Goal: Task Accomplishment & Management: Manage account settings

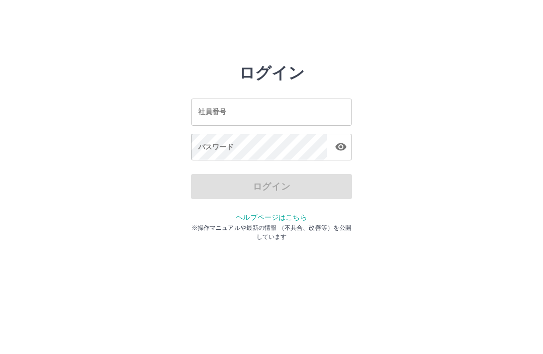
click at [286, 113] on input "社員番号" at bounding box center [271, 112] width 161 height 27
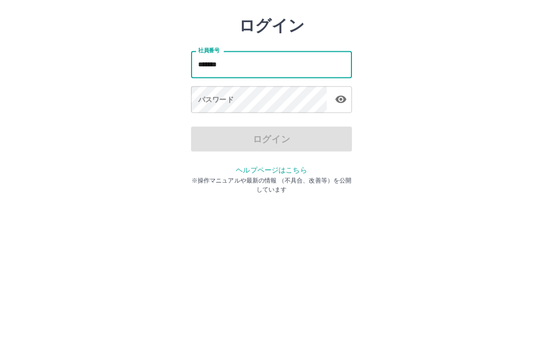
click at [205, 134] on div "パスワード パスワード" at bounding box center [271, 148] width 161 height 28
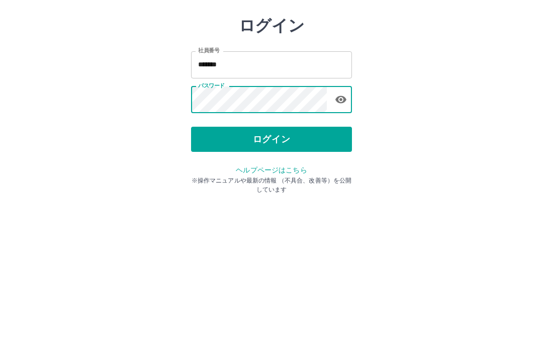
click at [264, 99] on input "*******" at bounding box center [271, 112] width 161 height 27
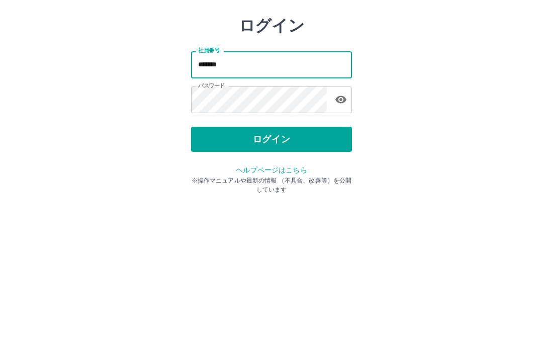
type input "*******"
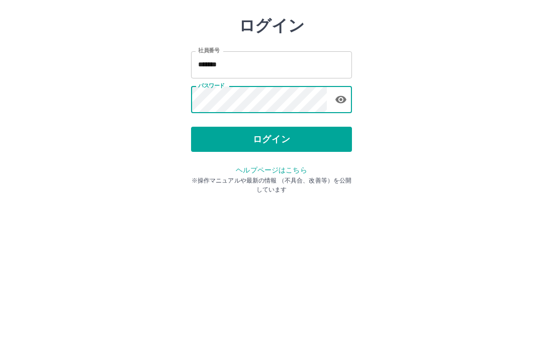
click at [287, 174] on button "ログイン" at bounding box center [271, 186] width 161 height 25
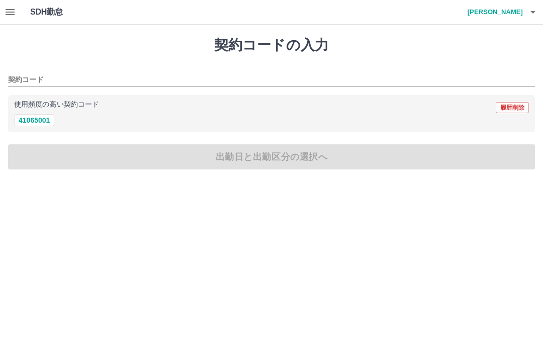
click at [14, 18] on icon "button" at bounding box center [10, 12] width 12 height 12
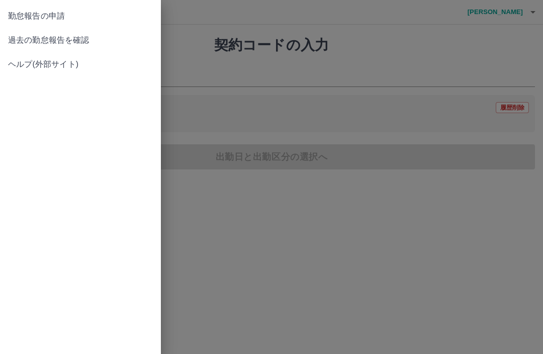
click at [233, 47] on div at bounding box center [271, 177] width 543 height 354
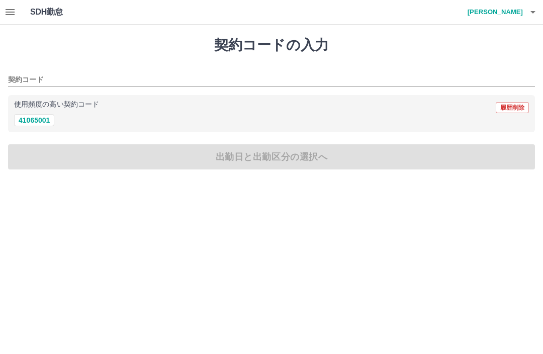
click at [41, 120] on button "41065001" at bounding box center [34, 120] width 40 height 12
type input "********"
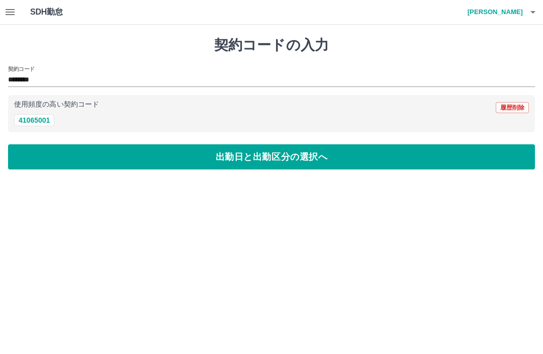
click at [79, 156] on button "出勤日と出勤区分の選択へ" at bounding box center [271, 156] width 527 height 25
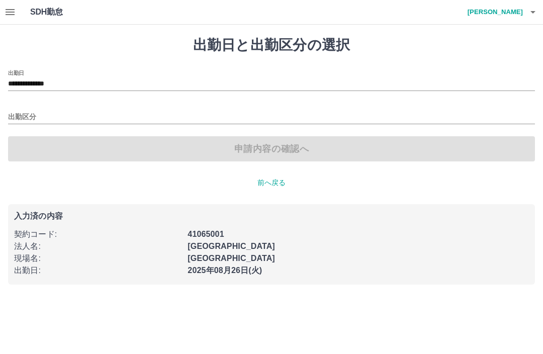
click at [61, 85] on input "**********" at bounding box center [271, 84] width 527 height 13
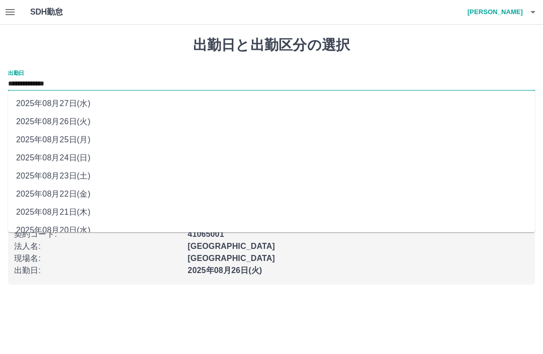
click at [77, 193] on li "2025年08月22日(金)" at bounding box center [271, 194] width 527 height 18
type input "**********"
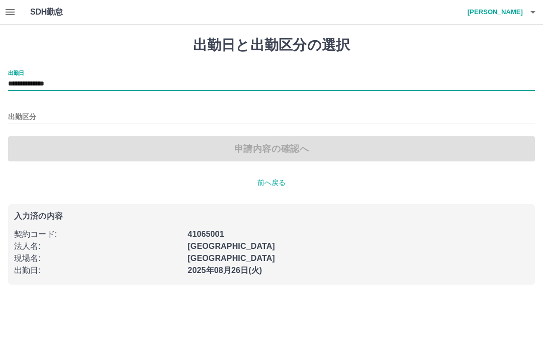
click at [25, 115] on input "出勤区分" at bounding box center [271, 117] width 527 height 13
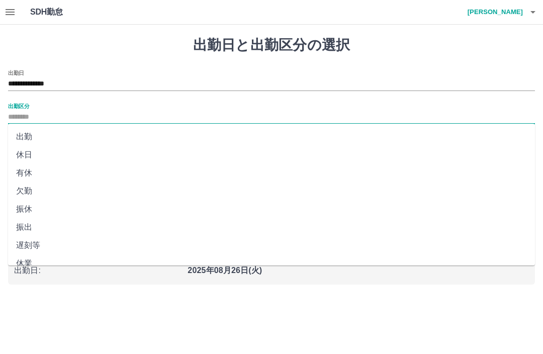
click at [25, 136] on li "出勤" at bounding box center [271, 137] width 527 height 18
type input "**"
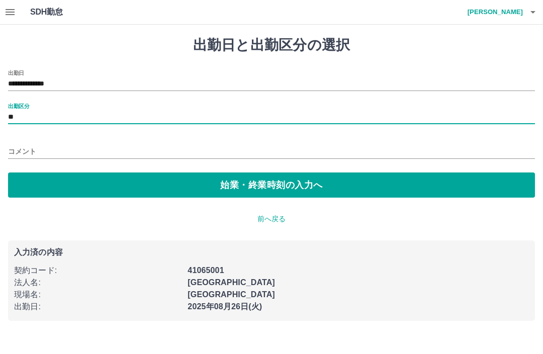
click at [170, 187] on button "始業・終業時刻の入力へ" at bounding box center [271, 184] width 527 height 25
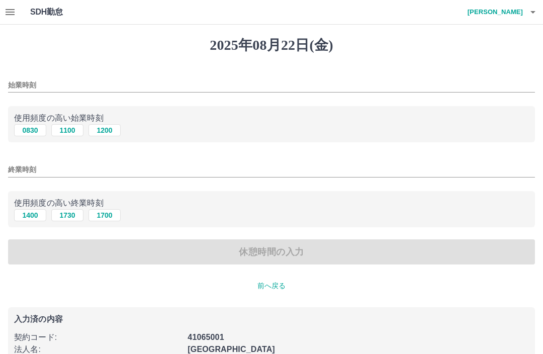
click at [35, 132] on button "0830" at bounding box center [30, 130] width 32 height 12
type input "****"
click at [29, 216] on button "1400" at bounding box center [30, 215] width 32 height 12
type input "****"
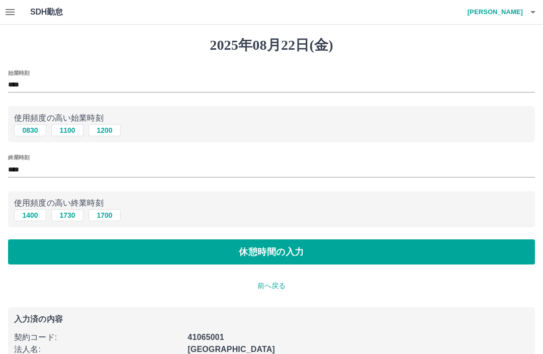
click at [87, 247] on button "休憩時間の入力" at bounding box center [271, 251] width 527 height 25
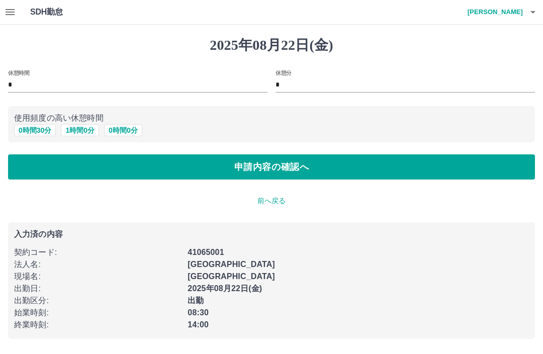
click at [35, 126] on button "0 時間 30 分" at bounding box center [35, 130] width 42 height 12
type input "**"
click at [73, 161] on button "申請内容の確認へ" at bounding box center [271, 166] width 527 height 25
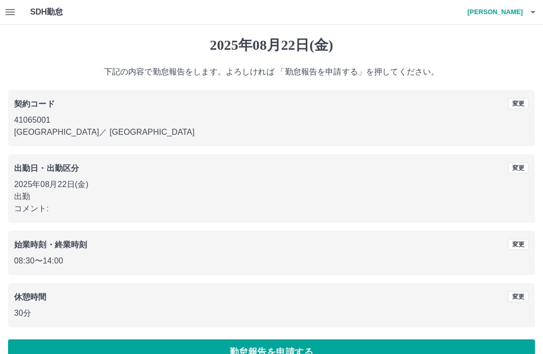
scroll to position [22, 0]
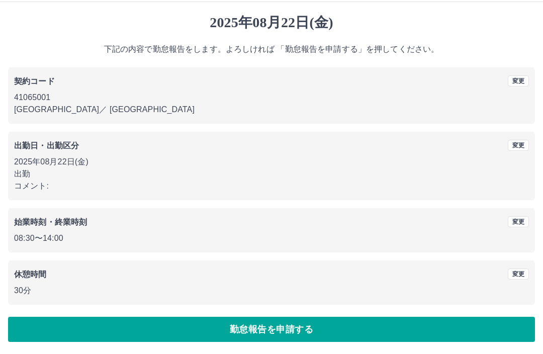
click at [280, 332] on button "勤怠報告を申請する" at bounding box center [271, 329] width 527 height 25
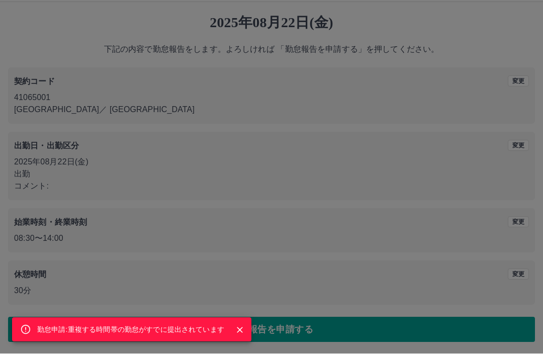
click at [241, 324] on button "Close" at bounding box center [239, 330] width 15 height 15
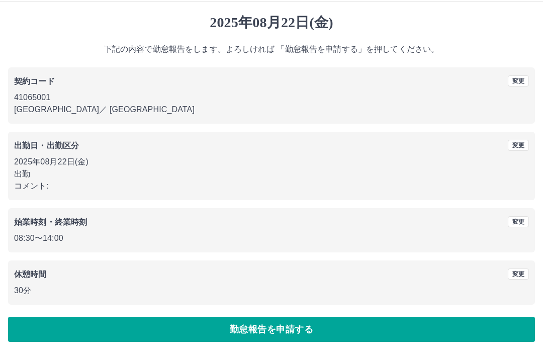
click at [512, 149] on button "変更" at bounding box center [518, 145] width 21 height 11
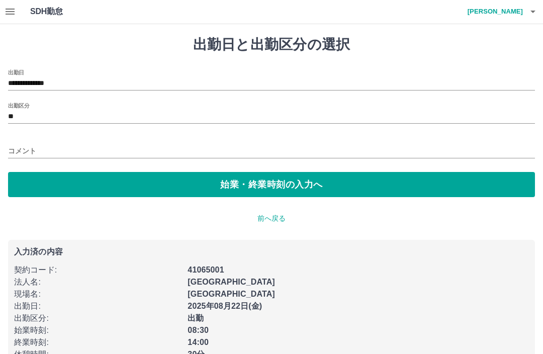
click at [72, 78] on input "**********" at bounding box center [271, 83] width 527 height 13
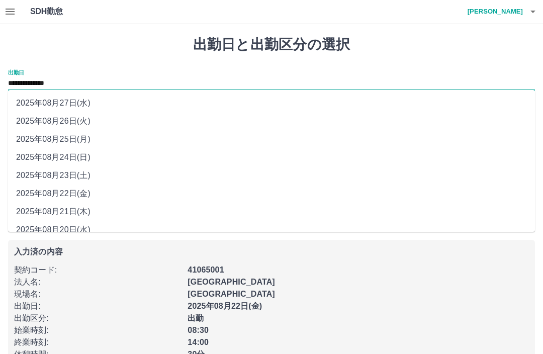
click at [80, 141] on li "2025年08月25日(月)" at bounding box center [271, 139] width 527 height 18
type input "**********"
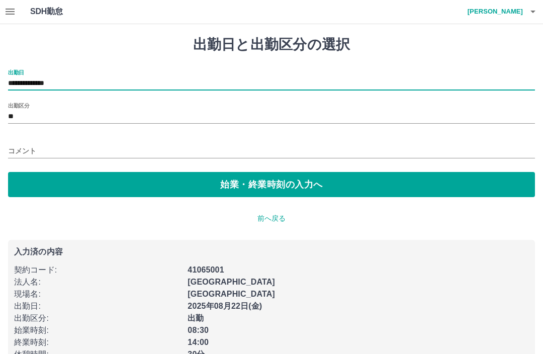
click at [91, 182] on button "始業・終業時刻の入力へ" at bounding box center [271, 184] width 527 height 25
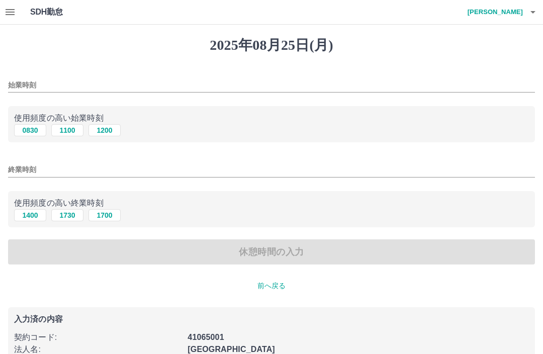
click at [31, 129] on button "0830" at bounding box center [30, 130] width 32 height 12
type input "****"
click at [33, 214] on button "1400" at bounding box center [30, 215] width 32 height 12
type input "****"
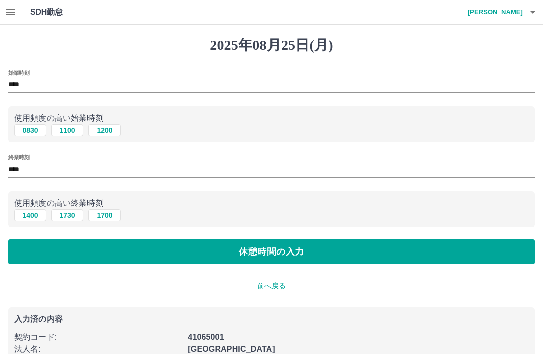
click at [124, 250] on button "休憩時間の入力" at bounding box center [271, 251] width 527 height 25
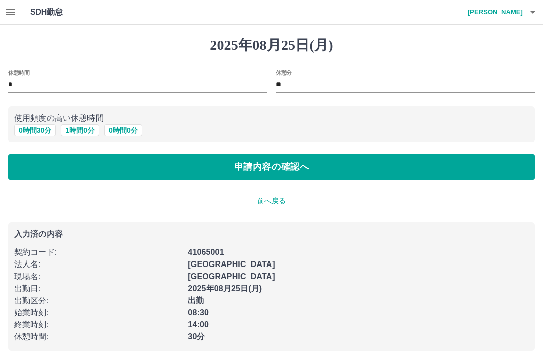
click at [43, 131] on button "0 時間 30 分" at bounding box center [35, 130] width 42 height 12
click at [65, 161] on button "申請内容の確認へ" at bounding box center [271, 166] width 527 height 25
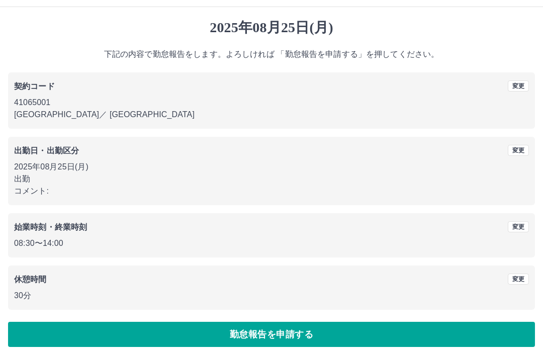
scroll to position [22, 0]
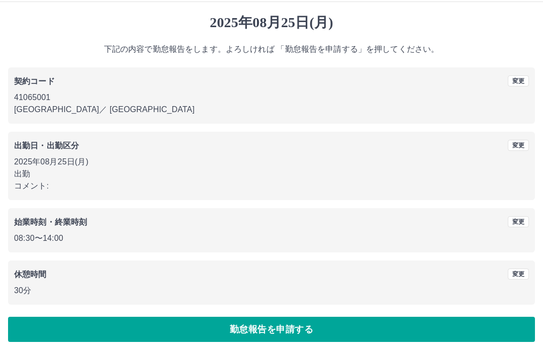
click at [306, 325] on button "勤怠報告を申請する" at bounding box center [271, 329] width 527 height 25
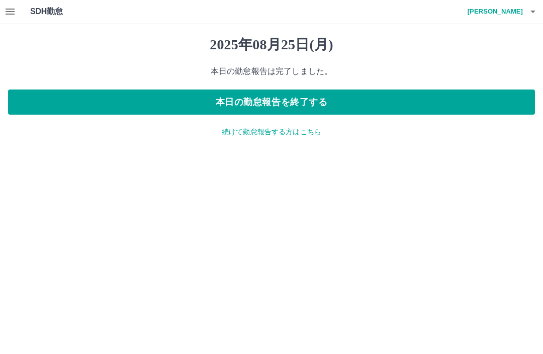
click at [293, 128] on p "続けて勤怠報告する方はこちら" at bounding box center [271, 132] width 527 height 11
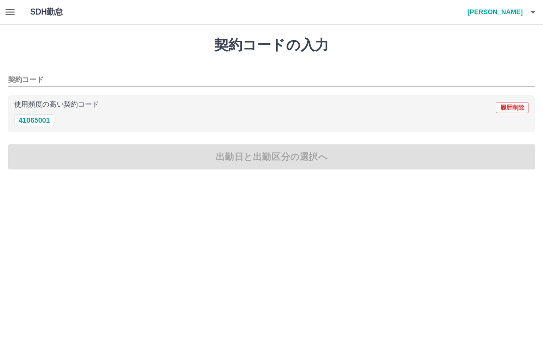
click at [37, 116] on button "41065001" at bounding box center [34, 120] width 40 height 12
type input "********"
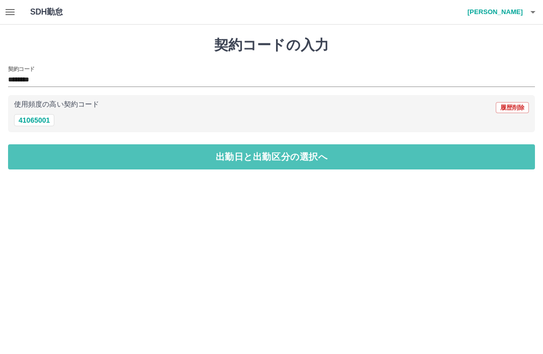
click at [76, 145] on button "出勤日と出勤区分の選択へ" at bounding box center [271, 156] width 527 height 25
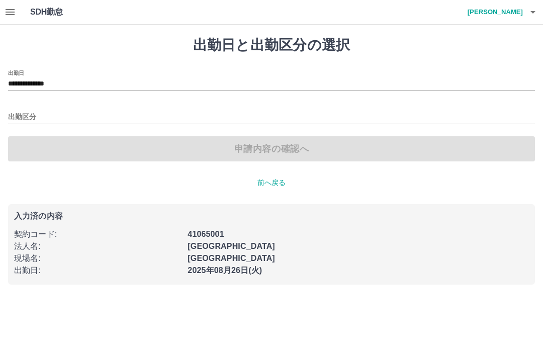
click at [29, 115] on input "出勤区分" at bounding box center [271, 117] width 527 height 13
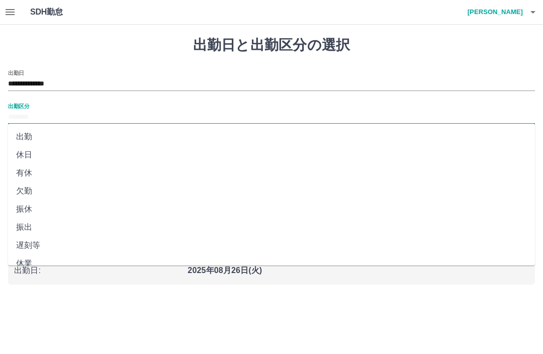
click at [30, 171] on li "有休" at bounding box center [271, 173] width 527 height 18
type input "**"
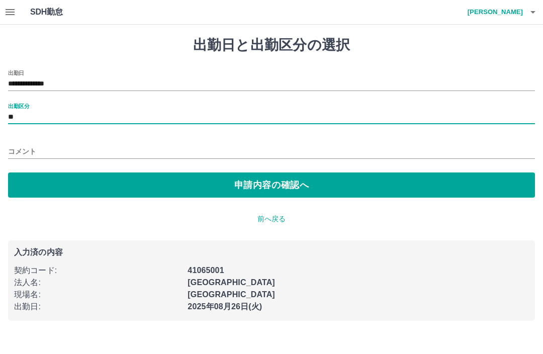
click at [211, 180] on button "申請内容の確認へ" at bounding box center [271, 184] width 527 height 25
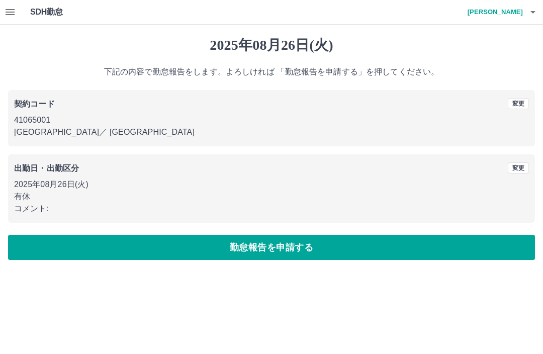
click at [181, 245] on button "勤怠報告を申請する" at bounding box center [271, 247] width 527 height 25
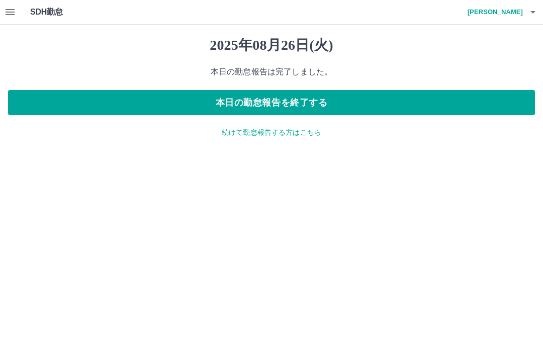
click at [246, 130] on p "続けて勤怠報告する方はこちら" at bounding box center [271, 132] width 527 height 11
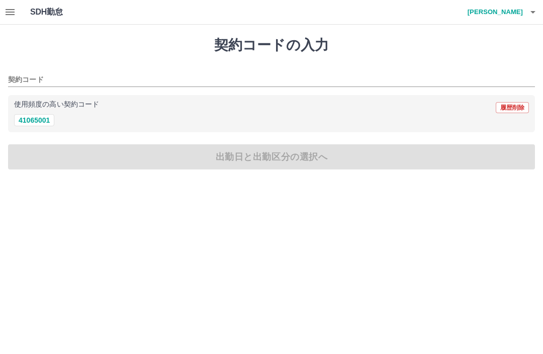
click at [42, 117] on button "41065001" at bounding box center [34, 120] width 40 height 12
type input "********"
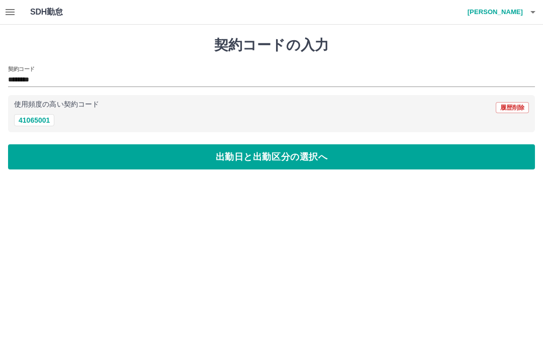
click at [74, 152] on button "出勤日と出勤区分の選択へ" at bounding box center [271, 156] width 527 height 25
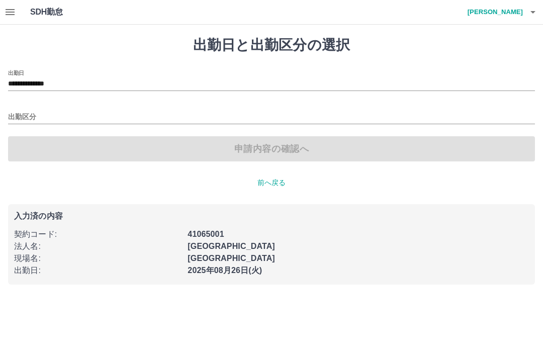
click at [65, 83] on input "**********" at bounding box center [271, 84] width 527 height 13
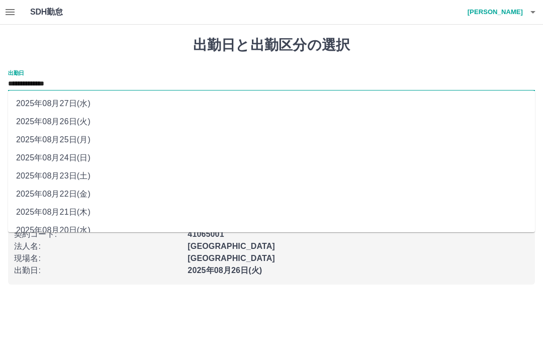
click at [84, 106] on li "2025年08月27日(水)" at bounding box center [271, 104] width 527 height 18
type input "**********"
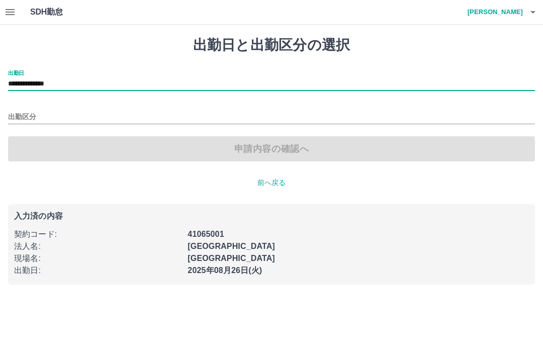
click at [27, 115] on input "出勤区分" at bounding box center [271, 117] width 527 height 13
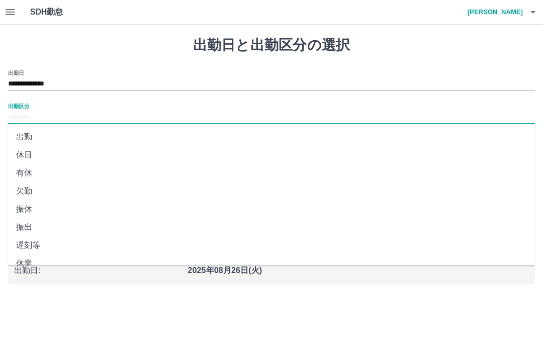
click at [30, 175] on li "有休" at bounding box center [271, 173] width 527 height 18
type input "**"
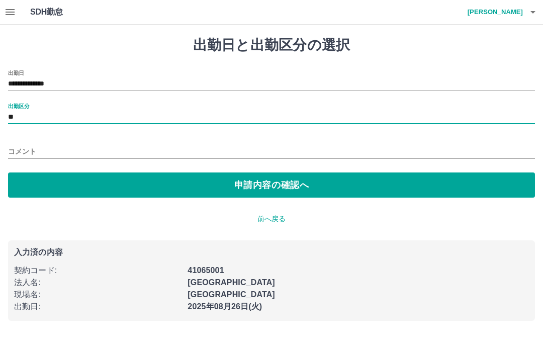
click at [263, 184] on button "申請内容の確認へ" at bounding box center [271, 184] width 527 height 25
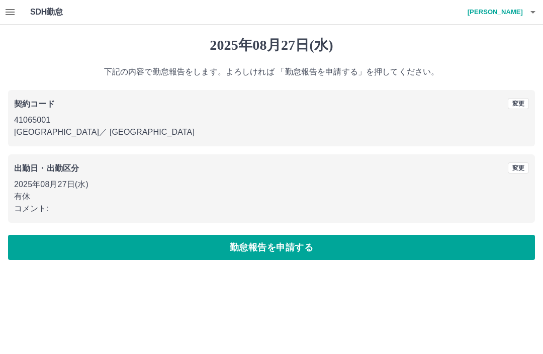
click at [236, 252] on button "勤怠報告を申請する" at bounding box center [271, 247] width 527 height 25
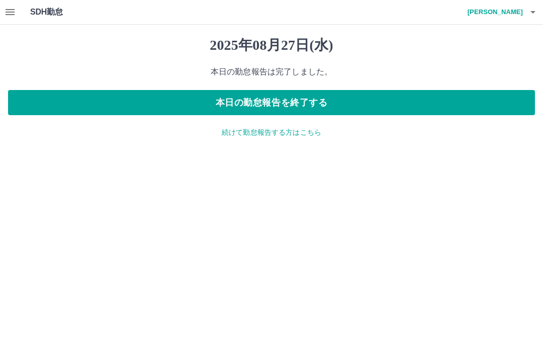
click at [316, 102] on button "本日の勤怠報告を終了する" at bounding box center [271, 102] width 527 height 25
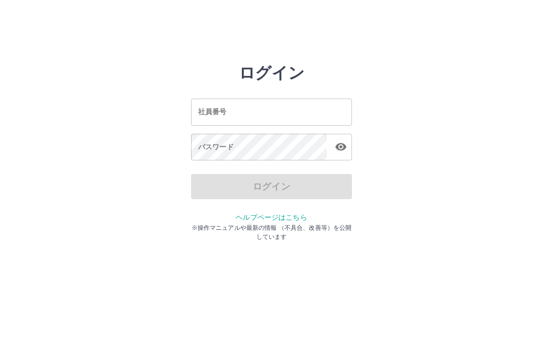
click at [272, 112] on input "社員番号" at bounding box center [271, 112] width 161 height 27
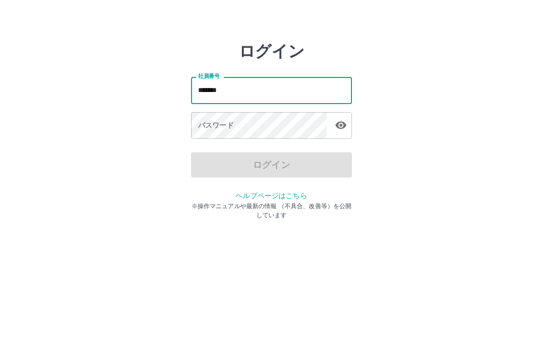
type input "*******"
click at [215, 134] on div "パスワード パスワード" at bounding box center [271, 148] width 161 height 28
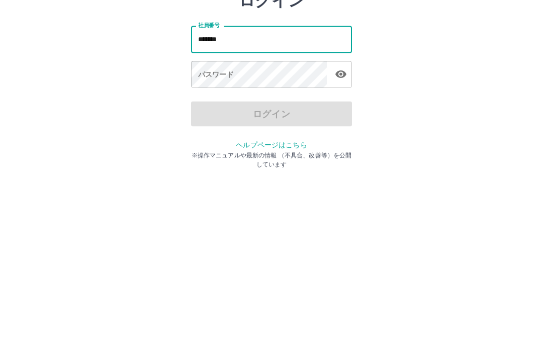
click at [221, 134] on div "パスワード パスワード" at bounding box center [271, 148] width 161 height 28
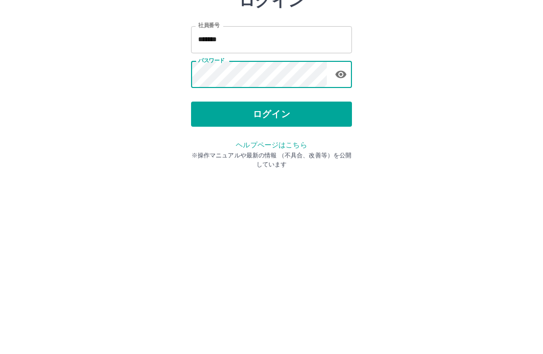
click at [276, 174] on button "ログイン" at bounding box center [271, 186] width 161 height 25
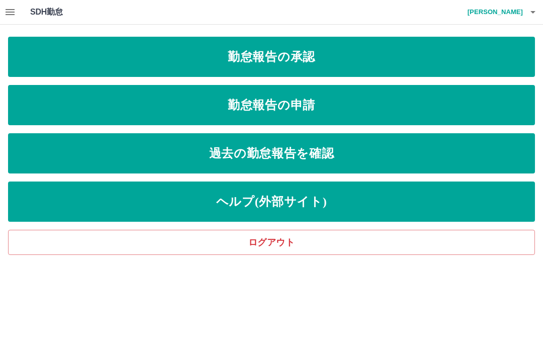
click at [328, 108] on link "勤怠報告の申請" at bounding box center [271, 105] width 527 height 40
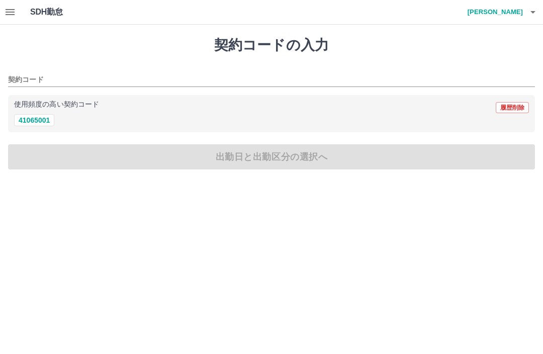
click at [41, 119] on button "41065001" at bounding box center [34, 120] width 40 height 12
type input "********"
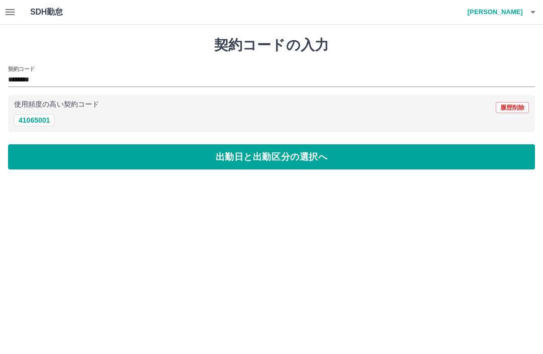
click at [117, 153] on button "出勤日と出勤区分の選択へ" at bounding box center [271, 156] width 527 height 25
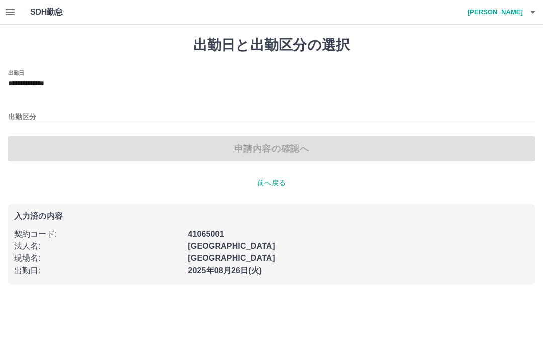
click at [65, 85] on input "**********" at bounding box center [271, 84] width 527 height 13
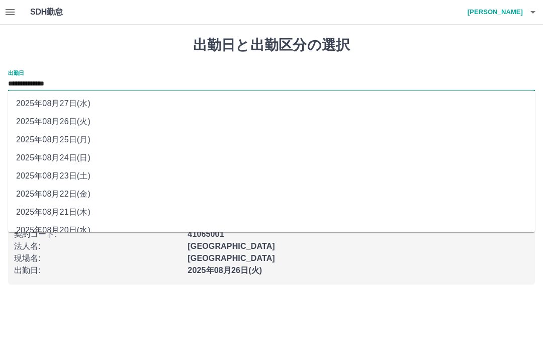
click at [77, 190] on li "2025年08月22日(金)" at bounding box center [271, 194] width 527 height 18
type input "**********"
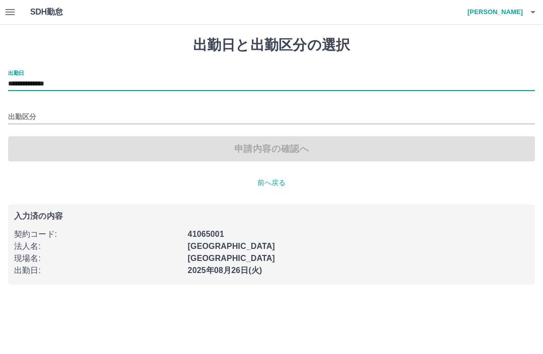
click at [28, 112] on input "出勤区分" at bounding box center [271, 117] width 527 height 13
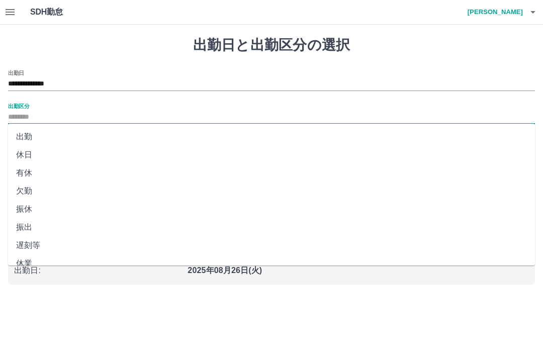
click at [24, 137] on li "出勤" at bounding box center [271, 137] width 527 height 18
type input "**"
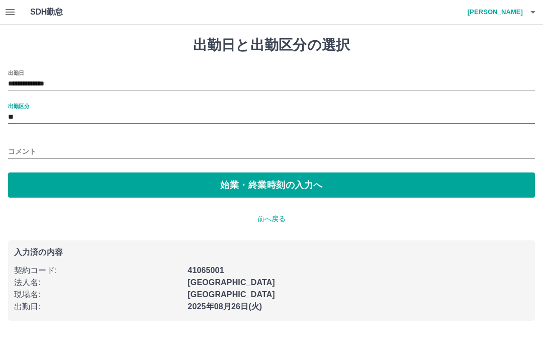
click at [184, 186] on button "始業・終業時刻の入力へ" at bounding box center [271, 184] width 527 height 25
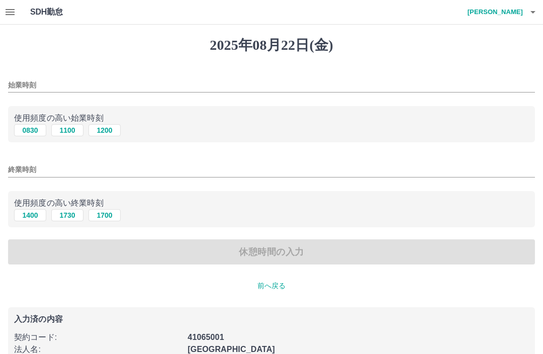
click at [32, 129] on button "0830" at bounding box center [30, 130] width 32 height 12
type input "****"
click at [36, 215] on button "1400" at bounding box center [30, 215] width 32 height 12
type input "****"
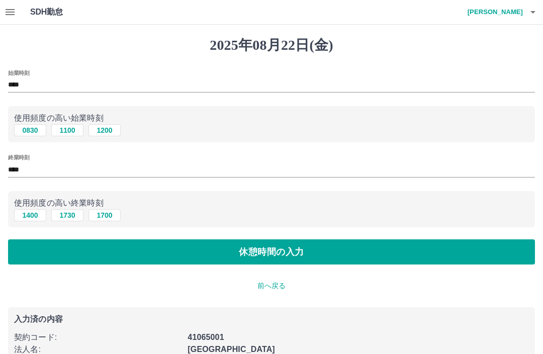
click at [134, 246] on button "休憩時間の入力" at bounding box center [271, 251] width 527 height 25
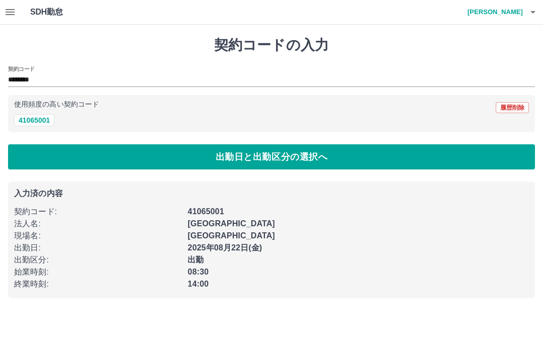
click at [11, 14] on icon "button" at bounding box center [10, 12] width 12 height 12
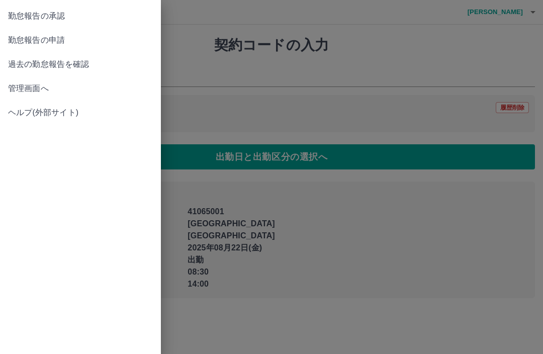
click at [39, 87] on span "管理画面へ" at bounding box center [80, 88] width 145 height 12
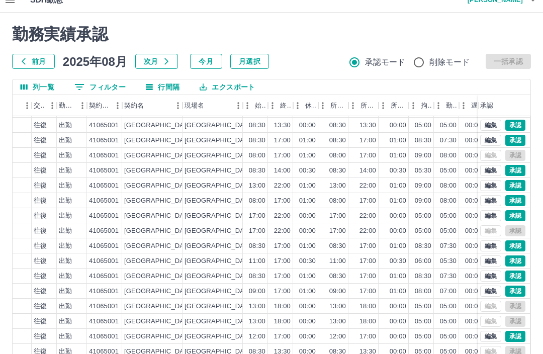
scroll to position [38, 0]
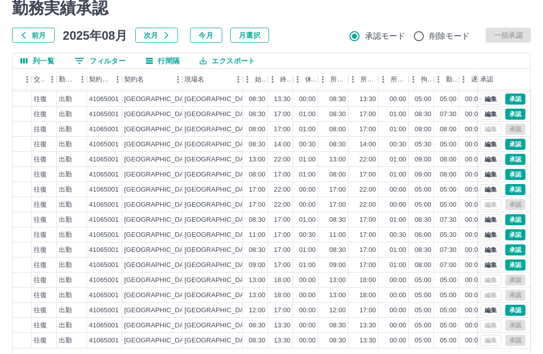
click at [413, 354] on div "勤務実績承認 前月 [DATE] 次月 今月 月選択 承認モード 削除モード 一括承認 列一覧 0 フィルター 行間隔 エクスポート 社員名 社員区分 勤務日…" at bounding box center [271, 187] width 543 height 400
click at [422, 354] on body "SDH勤怠 [PERSON_NAME]実績承認 前月 [DATE] 次月 今月 月選択 承認モード 削除モード 一括承認 列一覧 0 フィルター 行間隔 エク…" at bounding box center [271, 174] width 543 height 425
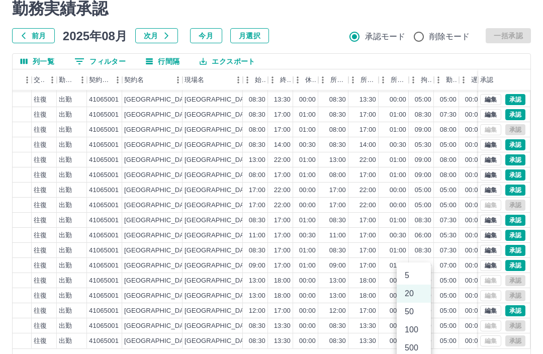
click at [413, 346] on li "500" at bounding box center [414, 348] width 34 height 18
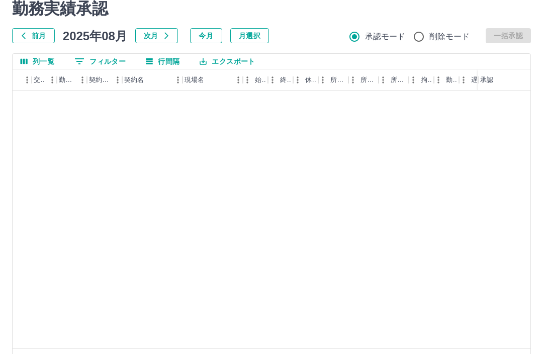
type input "***"
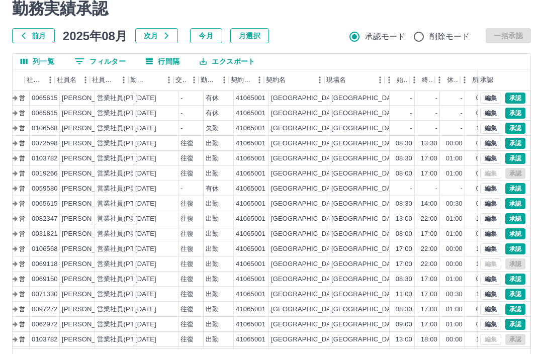
scroll to position [0, 68]
click at [516, 95] on button "承認" at bounding box center [515, 98] width 20 height 11
click at [516, 112] on button "承認" at bounding box center [515, 113] width 20 height 11
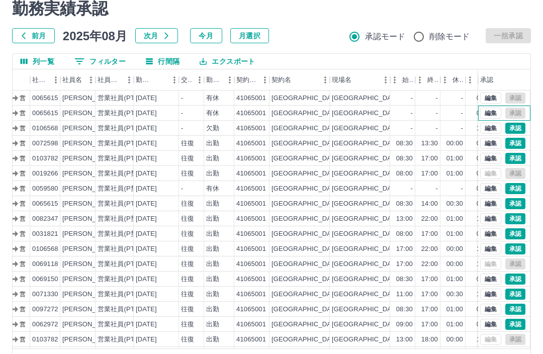
click at [510, 108] on div "編集 承認" at bounding box center [502, 113] width 45 height 11
click at [519, 188] on button "承認" at bounding box center [515, 188] width 20 height 11
click at [514, 187] on button "承認" at bounding box center [515, 188] width 20 height 11
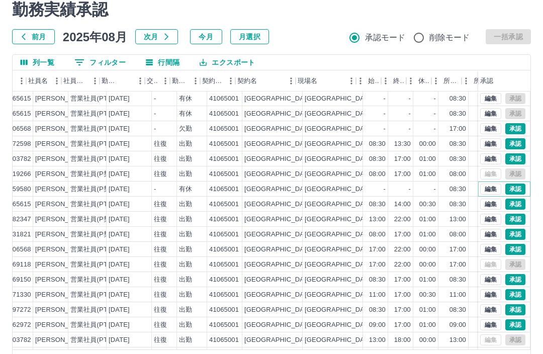
scroll to position [1, 102]
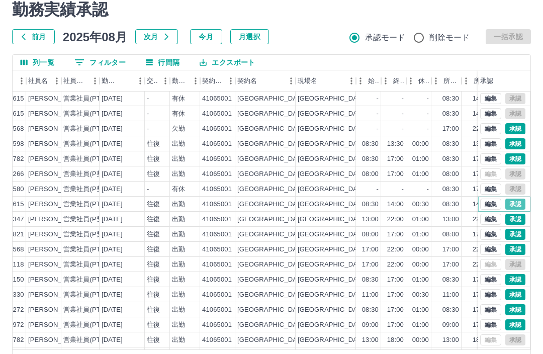
click at [520, 203] on button "承認" at bounding box center [515, 204] width 20 height 11
click at [513, 203] on button "承認" at bounding box center [515, 204] width 20 height 11
click at [514, 293] on button "承認" at bounding box center [515, 294] width 20 height 11
click at [517, 279] on button "承認" at bounding box center [515, 279] width 20 height 11
click at [519, 277] on button "承認" at bounding box center [515, 279] width 20 height 11
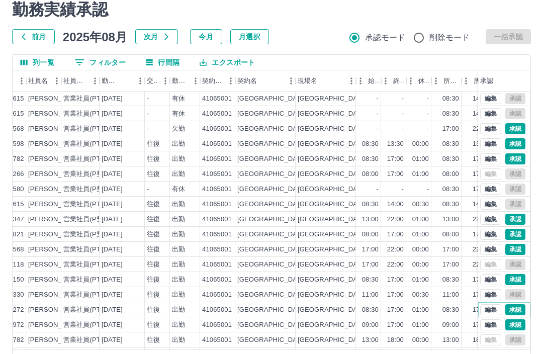
click at [512, 308] on button "承認" at bounding box center [515, 309] width 20 height 11
click at [514, 321] on button "承認" at bounding box center [515, 324] width 20 height 11
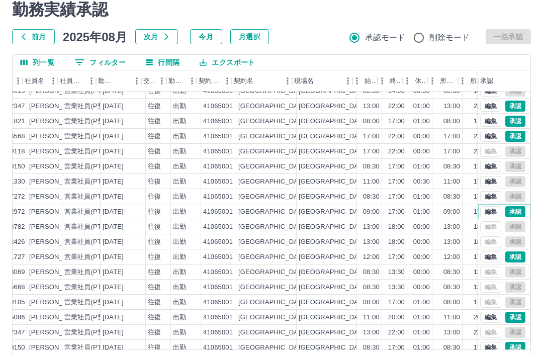
scroll to position [113, 98]
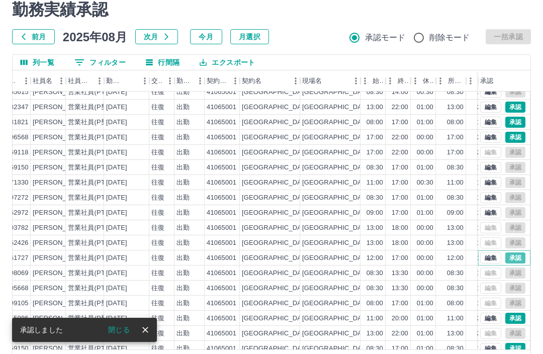
click at [519, 253] on button "承認" at bounding box center [515, 257] width 20 height 11
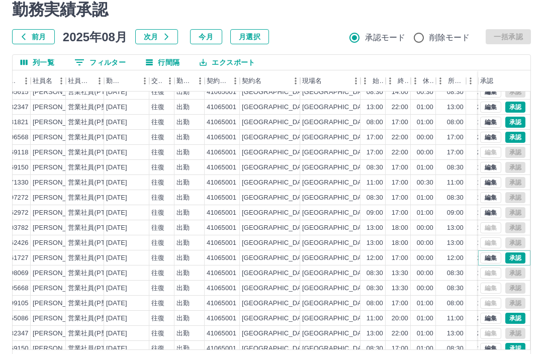
click at [518, 256] on button "承認" at bounding box center [515, 257] width 20 height 11
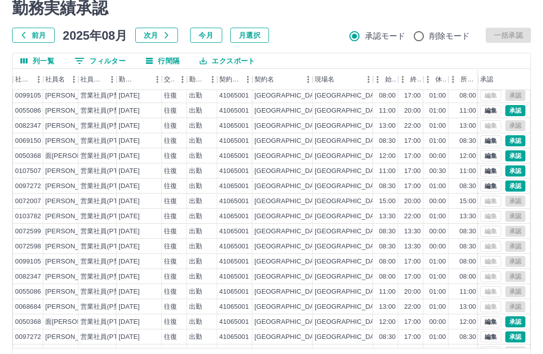
scroll to position [323, 86]
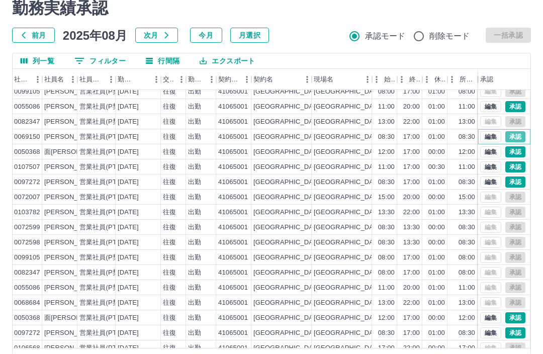
click at [514, 133] on button "承認" at bounding box center [515, 137] width 20 height 11
click at [515, 138] on button "承認" at bounding box center [515, 137] width 20 height 11
click at [513, 136] on button "承認" at bounding box center [515, 137] width 20 height 11
click at [520, 149] on button "承認" at bounding box center [515, 152] width 20 height 11
click at [512, 166] on button "承認" at bounding box center [515, 167] width 20 height 11
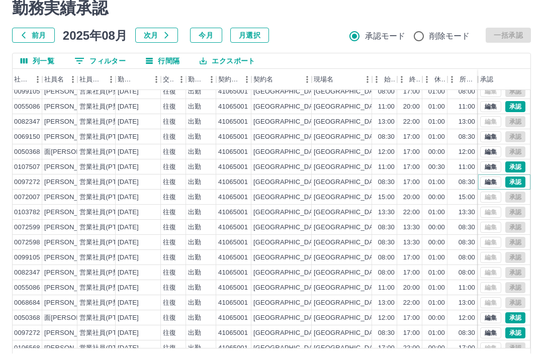
click at [507, 179] on button "承認" at bounding box center [515, 182] width 20 height 11
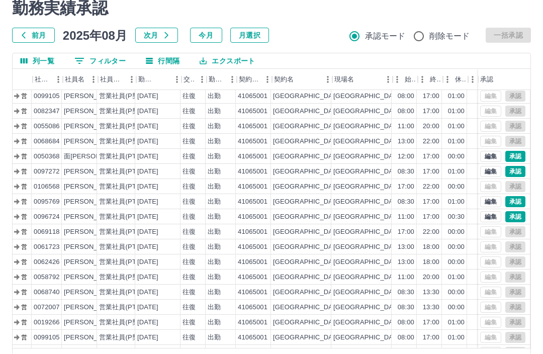
scroll to position [484, 65]
click at [517, 219] on button "承認" at bounding box center [515, 217] width 20 height 11
click at [513, 214] on button "承認" at bounding box center [515, 217] width 20 height 11
click at [513, 203] on button "承認" at bounding box center [515, 202] width 20 height 11
click at [515, 154] on button "承認" at bounding box center [515, 156] width 20 height 11
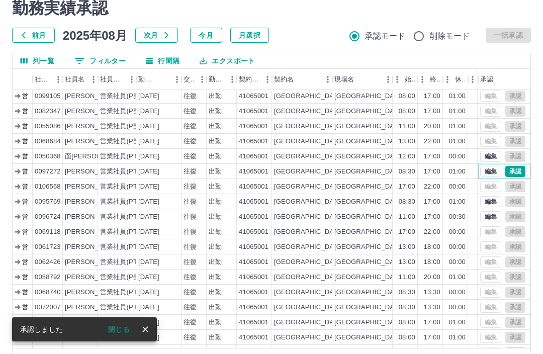
click at [515, 171] on button "承認" at bounding box center [515, 171] width 20 height 11
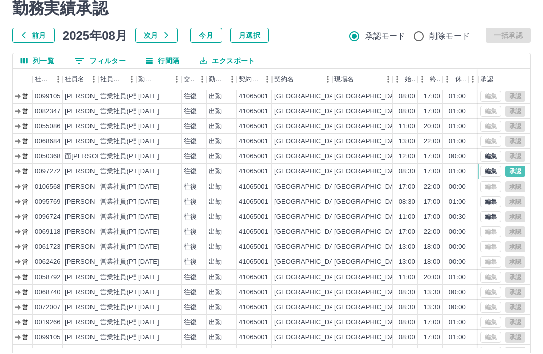
click at [516, 169] on button "承認" at bounding box center [515, 171] width 20 height 11
click at [517, 166] on button "承認" at bounding box center [515, 171] width 20 height 11
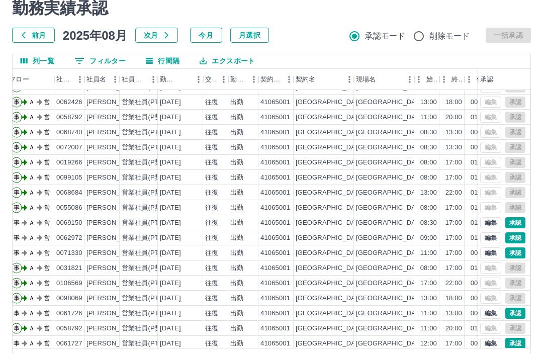
scroll to position [642, 64]
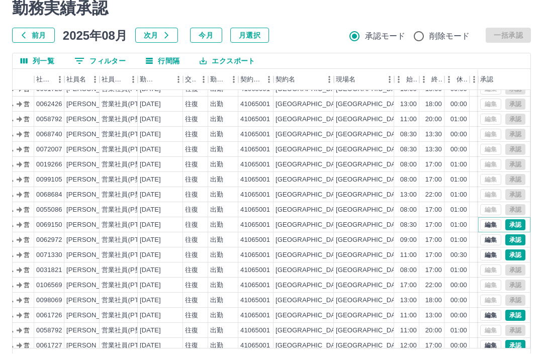
click at [516, 223] on button "承認" at bounding box center [515, 225] width 20 height 11
click at [516, 242] on button "承認" at bounding box center [515, 240] width 20 height 11
click at [512, 244] on button "承認" at bounding box center [515, 240] width 20 height 11
click at [515, 254] on button "承認" at bounding box center [515, 255] width 20 height 11
click at [514, 312] on button "承認" at bounding box center [515, 315] width 20 height 11
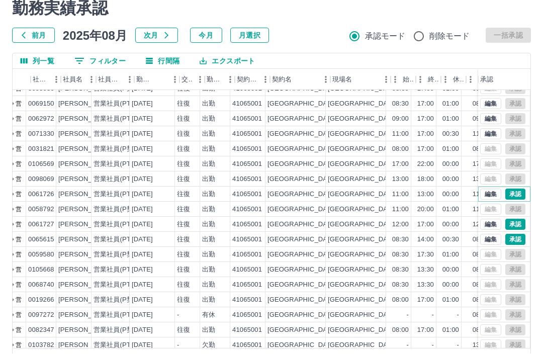
scroll to position [780, 72]
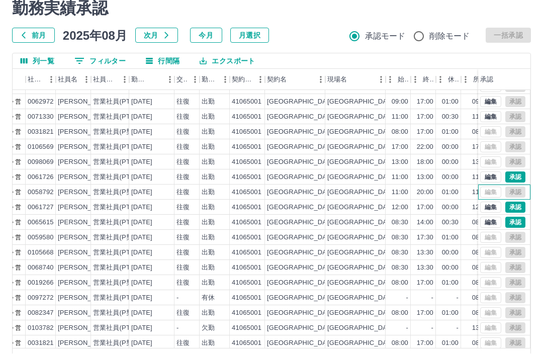
click at [509, 199] on div "編集 承認" at bounding box center [504, 192] width 52 height 15
click at [518, 209] on button "承認" at bounding box center [515, 207] width 20 height 11
click at [514, 219] on button "承認" at bounding box center [515, 222] width 20 height 11
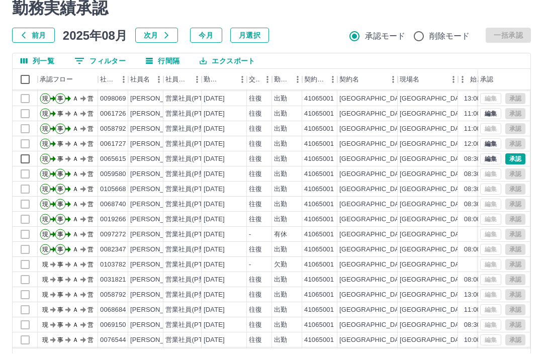
scroll to position [844, 0]
click at [517, 156] on button "承認" at bounding box center [515, 158] width 20 height 11
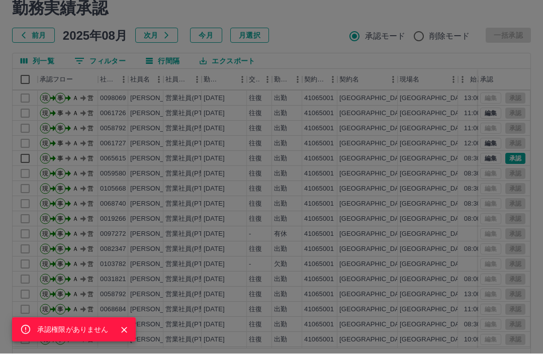
click at [515, 160] on div "承認権限がありません" at bounding box center [271, 177] width 543 height 354
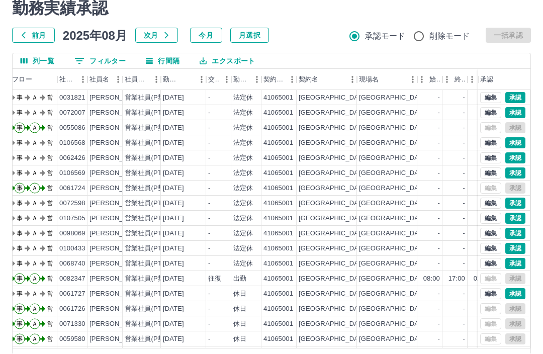
scroll to position [2293, 40]
click at [518, 294] on button "承認" at bounding box center [515, 294] width 20 height 11
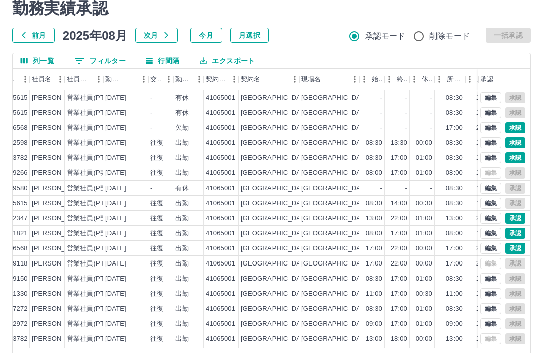
scroll to position [0, 99]
